Goal: Navigation & Orientation: Find specific page/section

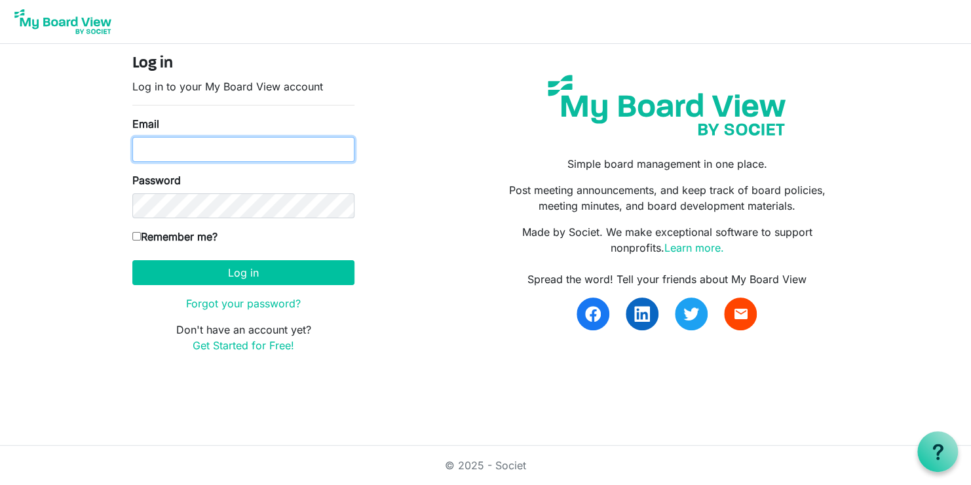
click at [218, 152] on input "Email" at bounding box center [243, 149] width 222 height 25
type input "joeldouglas1984@gmail.com"
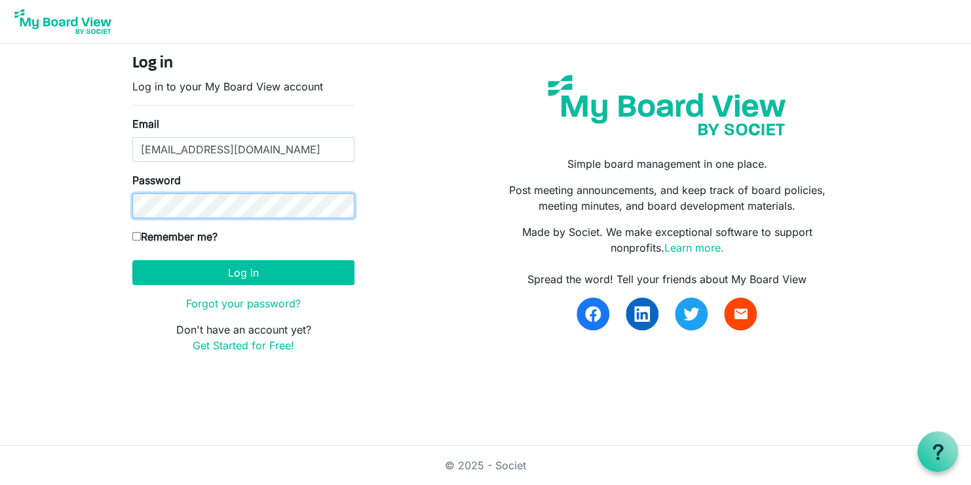
click at [132, 260] on button "Log in" at bounding box center [243, 272] width 222 height 25
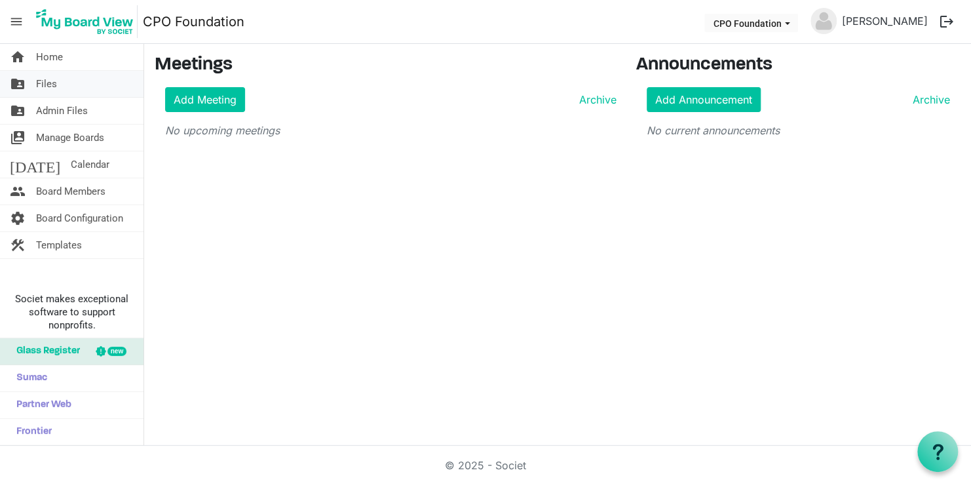
click at [48, 84] on span "Files" at bounding box center [46, 84] width 21 height 26
